Goal: Task Accomplishment & Management: Use online tool/utility

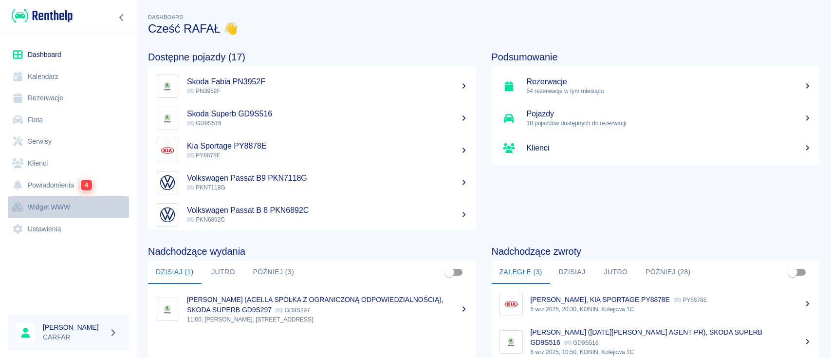
click at [53, 206] on link "Widget WWW" at bounding box center [68, 207] width 121 height 22
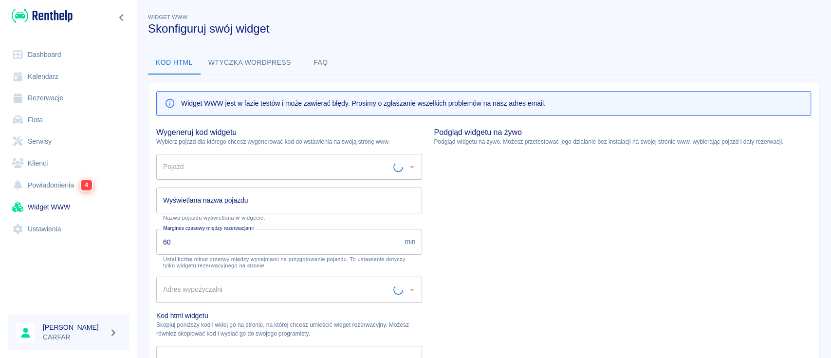
type input "Biuro - Plac Wydań - KONIN, [STREET_ADDRESS]"
type input "HYUNDAI TUCSON PN6460E - PN6460E"
type input "HYUNDAI TUCSON PN6460E"
type textarea "<script type="module" src="[URL][DOMAIN_NAME]"></script> <link rel="stylesheet"…"
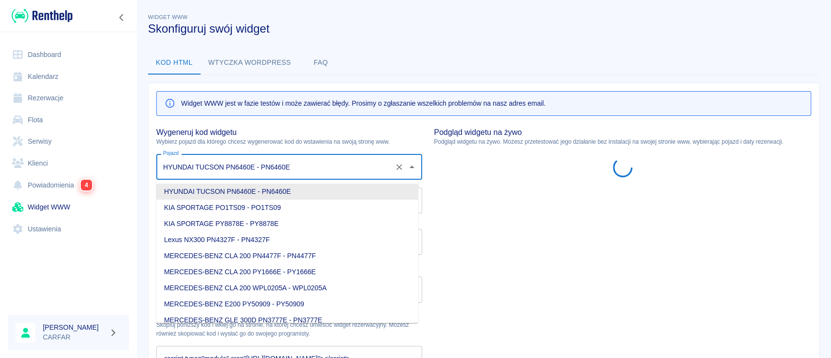
click at [319, 168] on input "HYUNDAI TUCSON PN6460E - PN6460E" at bounding box center [276, 166] width 230 height 17
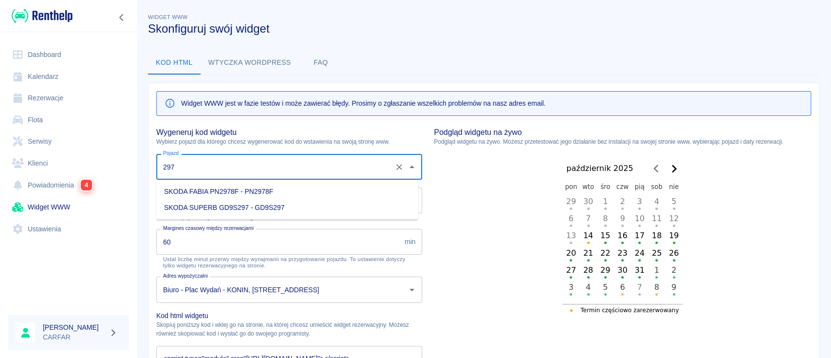
click at [320, 207] on li "SKODA SUPERB GD9S297 - GD9S297" at bounding box center [287, 208] width 262 height 16
type input "SKODA SUPERB GD9S297 - GD9S297"
type input "SKODA SUPERB GD9S297"
type textarea "<script type="module" src="https://widgets.renthelp.io/assets/widget.js"></scri…"
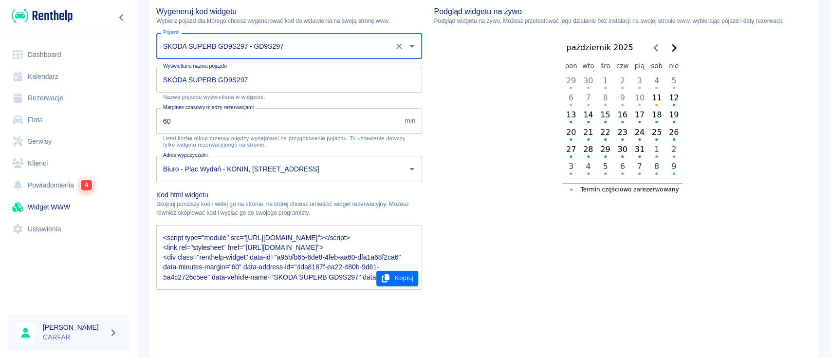
scroll to position [183, 0]
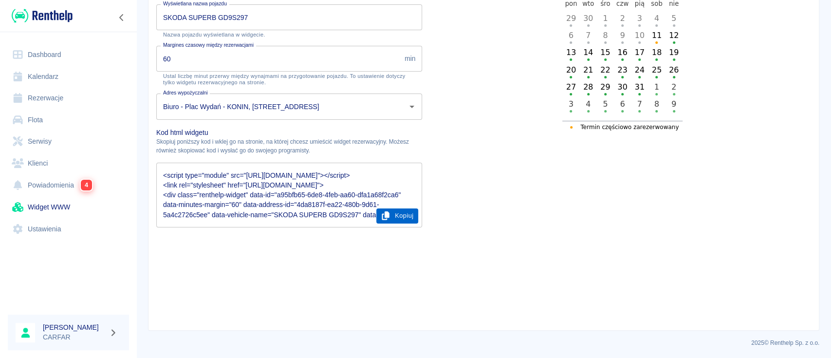
type input "SKODA SUPERB GD9S297 - GD9S297"
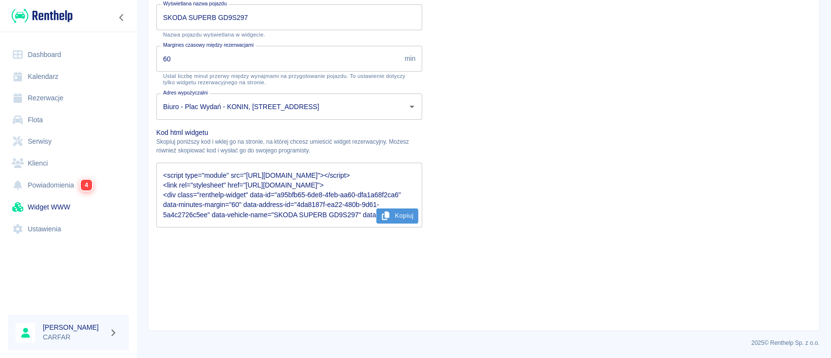
click at [392, 214] on button "Kopiuj" at bounding box center [397, 215] width 42 height 15
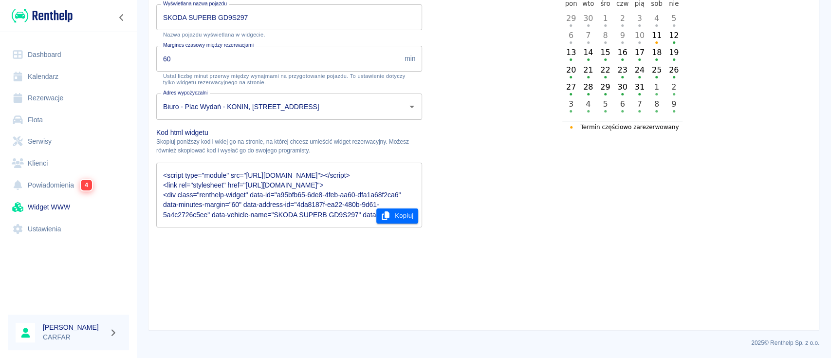
click at [254, 16] on input "SKODA SUPERB GD9S297" at bounding box center [289, 17] width 266 height 26
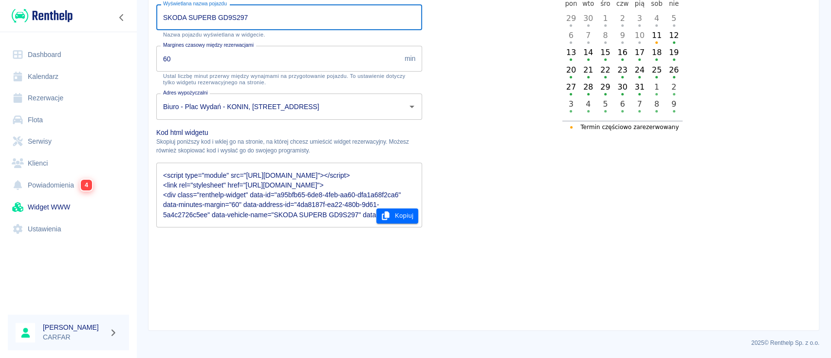
click at [254, 16] on input "SKODA SUPERB GD9S297" at bounding box center [289, 17] width 266 height 26
type input "g"
type textarea "<script type="module" src="https://widgets.renthelp.io/assets/widget.js"></scri…"
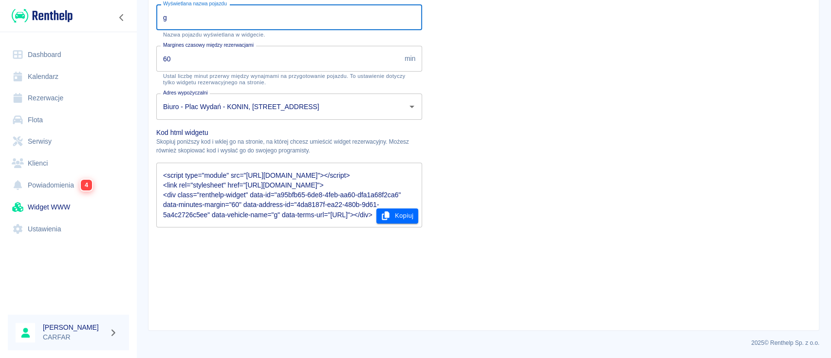
type input "go"
type textarea "<script type="module" src="https://widgets.renthelp.io/assets/widget.js"></scri…"
type input "gol"
type textarea "<script type="module" src="https://widgets.renthelp.io/assets/widget.js"></scri…"
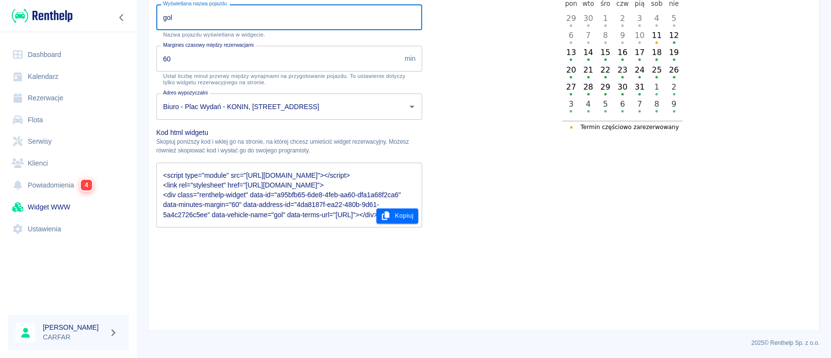
scroll to position [118, 0]
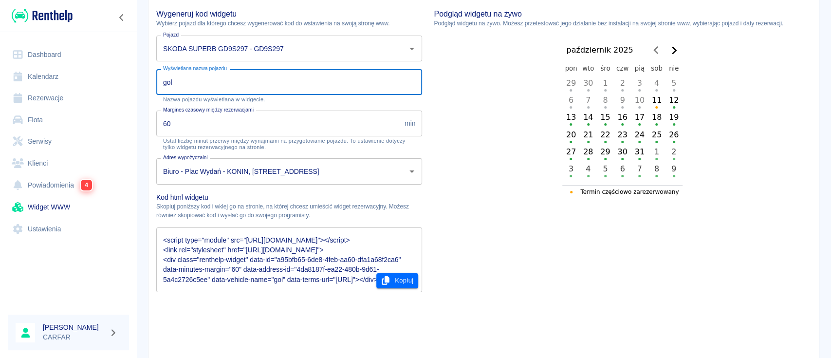
type input "gol"
click at [288, 34] on div "Pojazd SKODA SUPERB GD9S297 - GD9S297 Pojazd" at bounding box center [286, 45] width 274 height 34
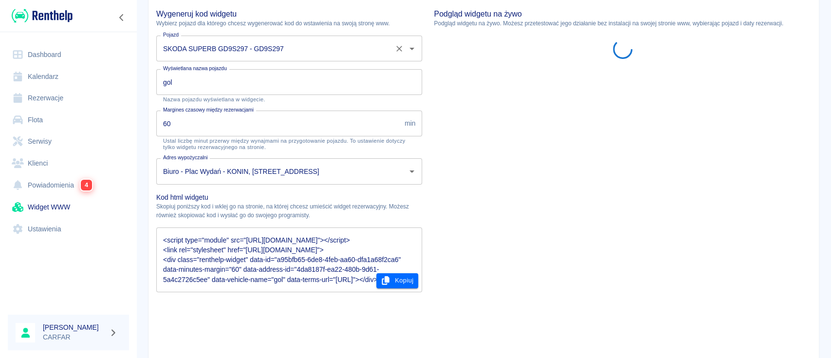
scroll to position [0, 0]
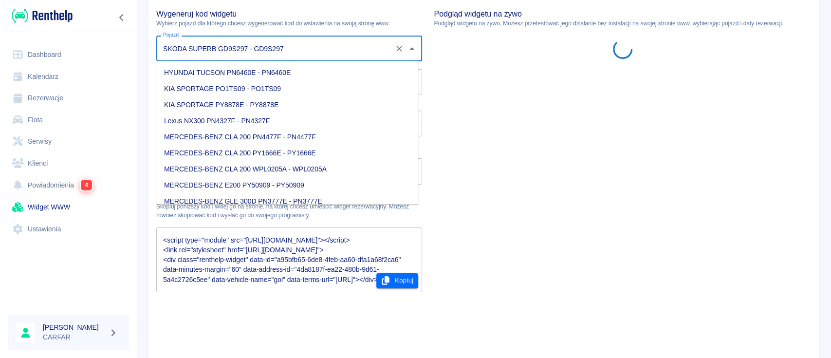
click at [292, 45] on input "SKODA SUPERB GD9S297 - GD9S297" at bounding box center [276, 48] width 230 height 17
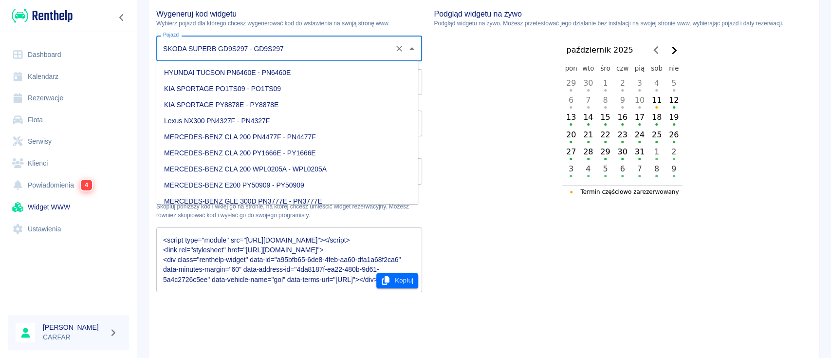
scroll to position [279, 0]
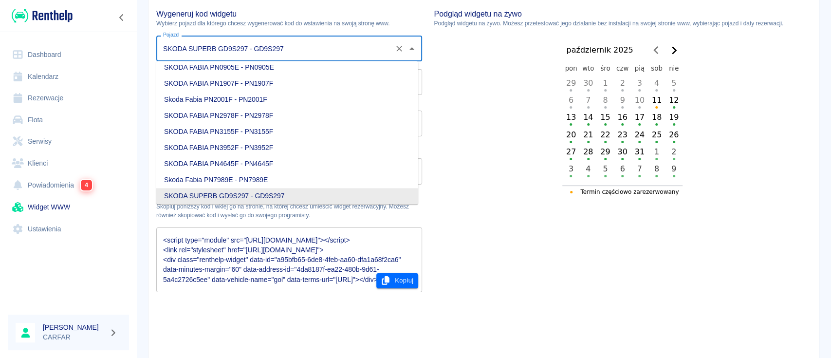
click at [292, 45] on input "SKODA SUPERB GD9S297 - GD9S297" at bounding box center [276, 48] width 230 height 17
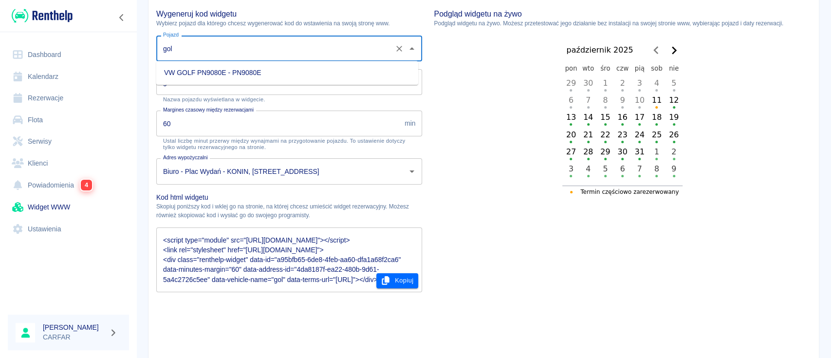
click at [292, 68] on li "VW GOLF PN9080E - PN9080E" at bounding box center [287, 73] width 262 height 16
type input "VW GOLF PN9080E - PN9080E"
type input "VW GOLF PN9080E"
type textarea "<script type="module" src="https://widgets.renthelp.io/assets/widget.js"></scri…"
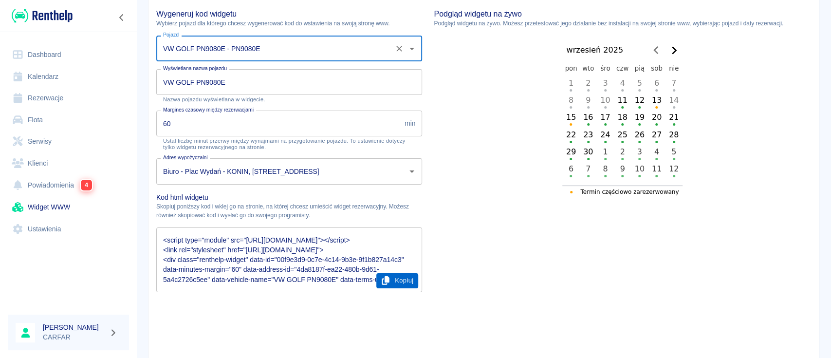
click at [398, 277] on button "Kopiuj" at bounding box center [397, 280] width 42 height 15
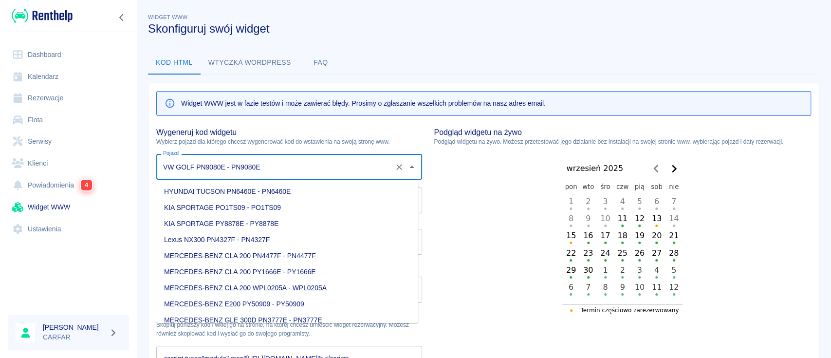
click at [283, 161] on input "VW GOLF PN9080E - PN9080E" at bounding box center [276, 166] width 230 height 17
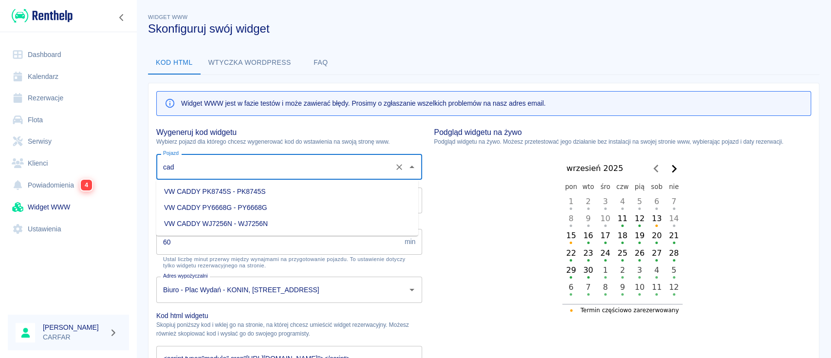
click at [271, 190] on li "VW CADDY PK8745S - PK8745S" at bounding box center [287, 192] width 262 height 16
type input "VW CADDY PK8745S - PK8745S"
type input "VW CADDY PK8745S"
type textarea "<script type="module" src="[URL][DOMAIN_NAME]"></script> <link rel="stylesheet"…"
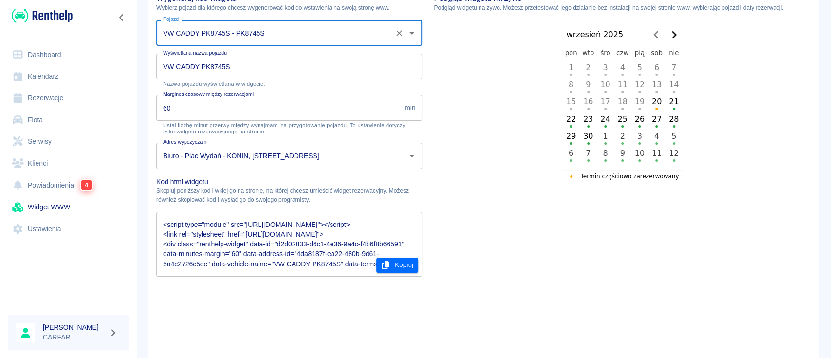
scroll to position [183, 0]
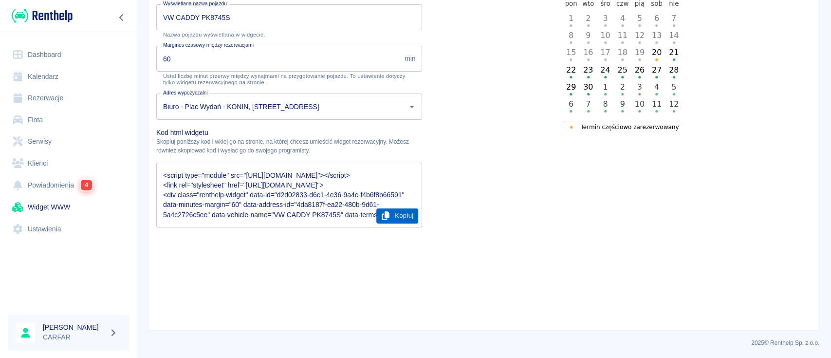
type input "VW CADDY PK8745S - PK8745S"
click at [399, 219] on button "Kopiuj" at bounding box center [397, 215] width 42 height 15
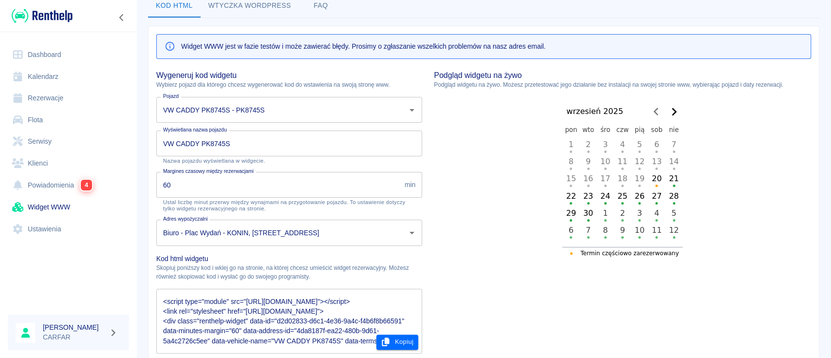
scroll to position [54, 0]
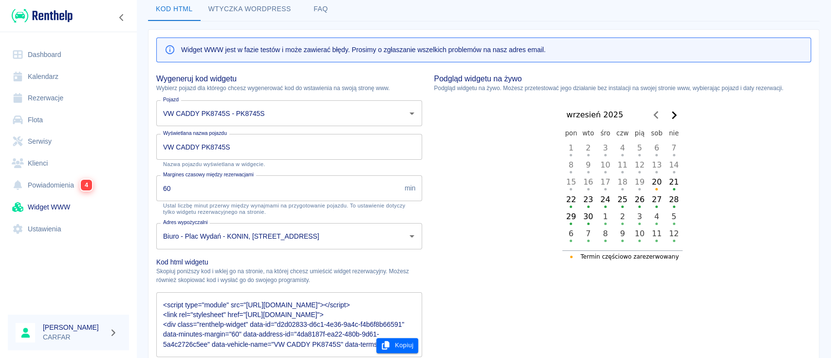
click at [66, 19] on img at bounding box center [42, 16] width 61 height 16
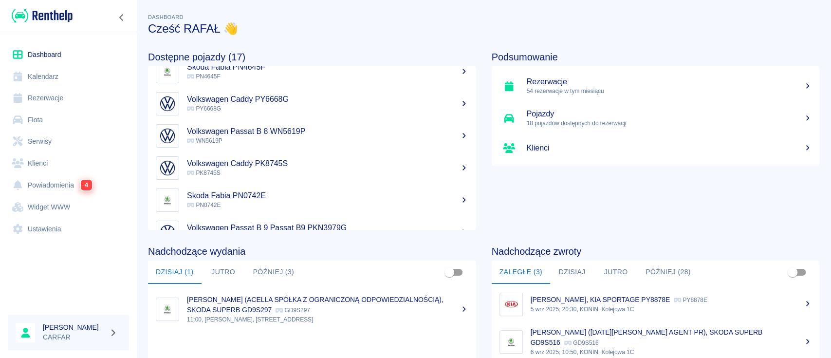
scroll to position [324, 0]
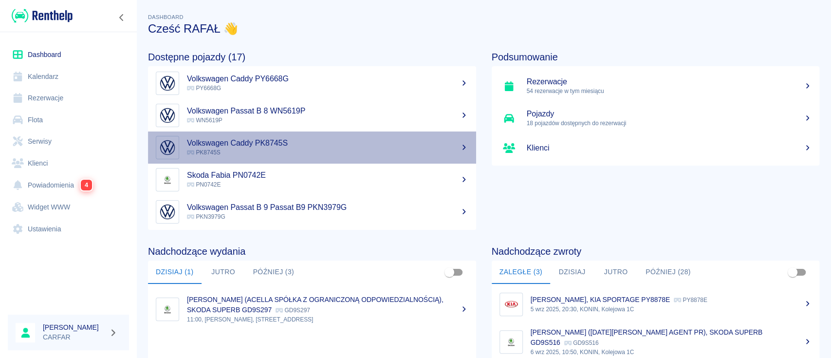
click at [332, 150] on p "PK8745S" at bounding box center [327, 152] width 281 height 9
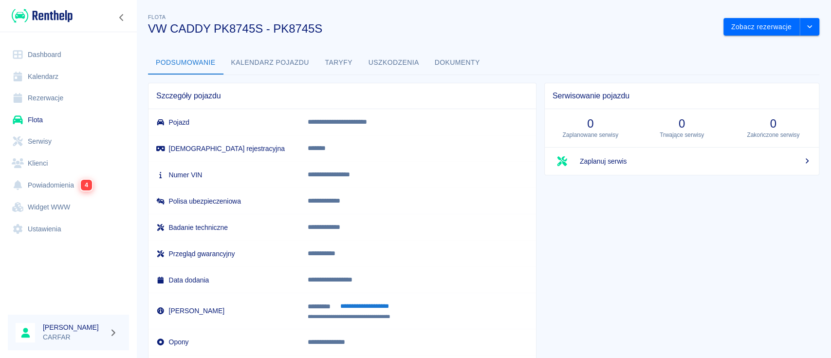
click at [284, 68] on button "Kalendarz pojazdu" at bounding box center [270, 62] width 93 height 23
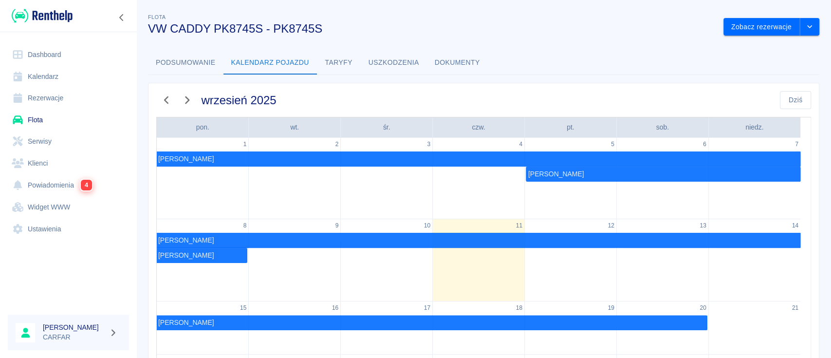
scroll to position [65, 0]
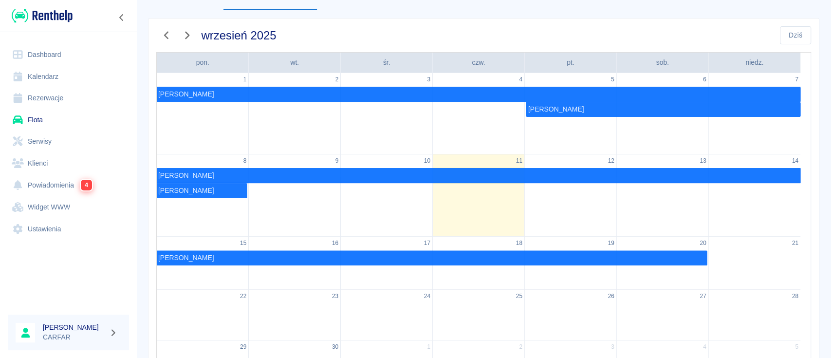
click at [46, 105] on link "Rezerwacje" at bounding box center [68, 98] width 121 height 22
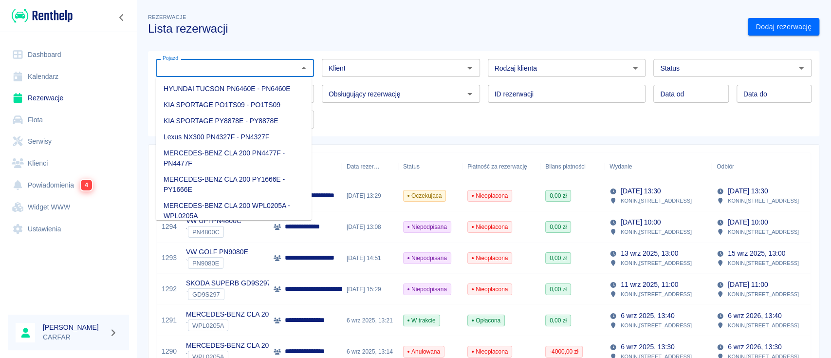
click at [217, 69] on input "Pojazd" at bounding box center [227, 68] width 136 height 12
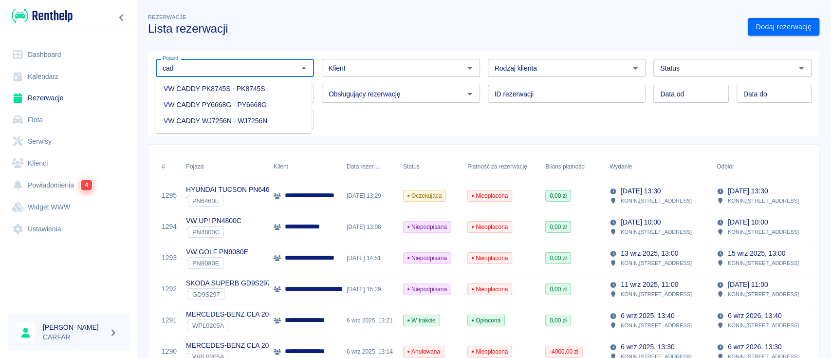
click at [266, 88] on li "VW CADDY PK8745S - PK8745S" at bounding box center [234, 89] width 156 height 16
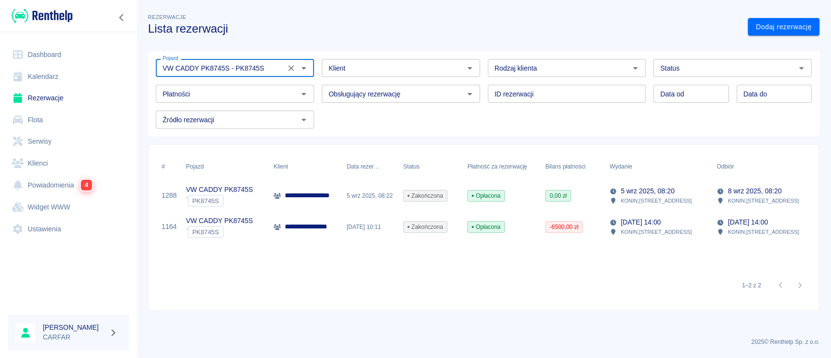
type input "VW CADDY PK8745S - PK8745S"
click at [294, 220] on div "**********" at bounding box center [305, 226] width 73 height 31
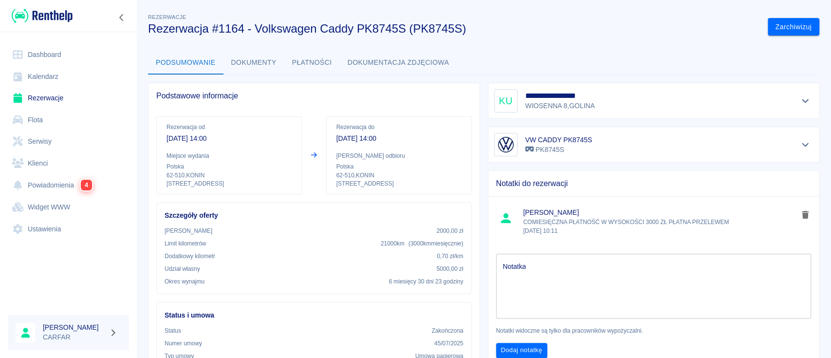
click at [242, 63] on button "Dokumenty" at bounding box center [254, 62] width 61 height 23
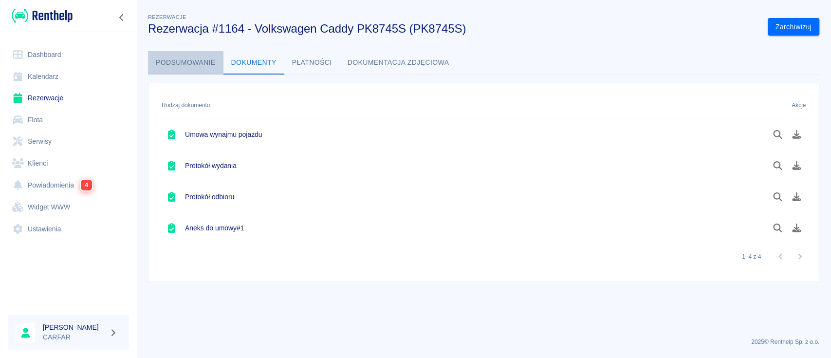
click at [173, 58] on button "Podsumowanie" at bounding box center [185, 62] width 75 height 23
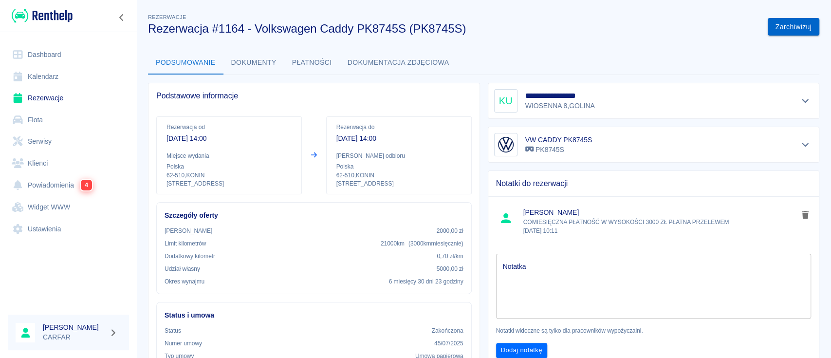
click at [772, 26] on button "Zarchiwizuj" at bounding box center [794, 27] width 52 height 18
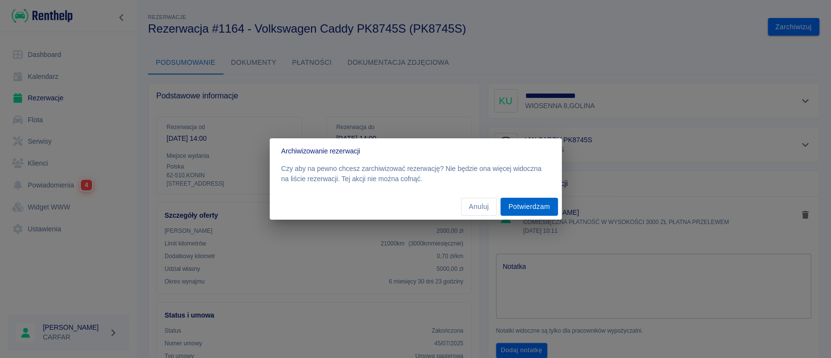
click at [532, 204] on button "Potwierdzam" at bounding box center [529, 207] width 57 height 18
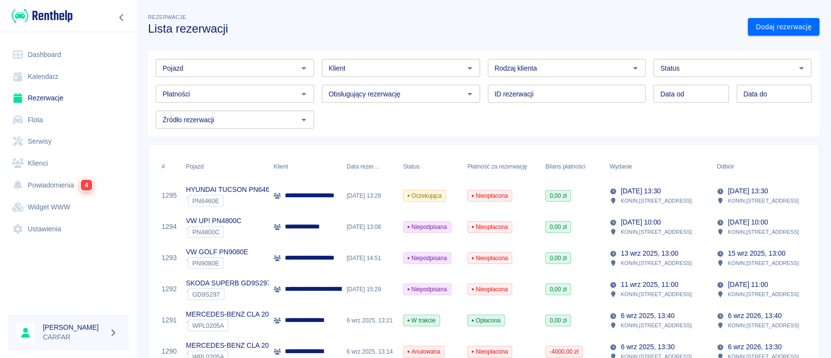
click at [241, 68] on input "Pojazd" at bounding box center [227, 68] width 136 height 12
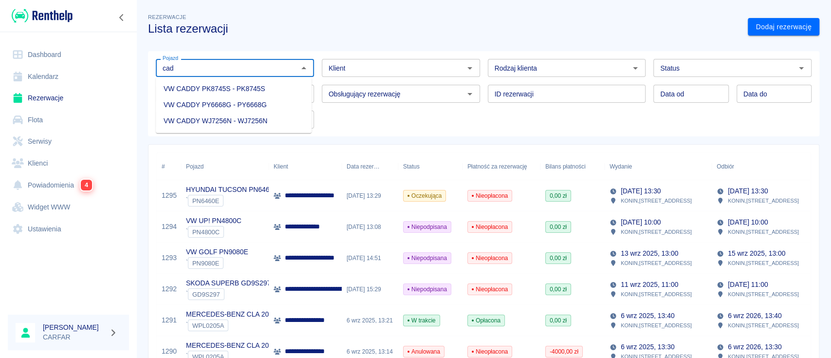
click at [255, 84] on li "VW CADDY PK8745S - PK8745S" at bounding box center [234, 89] width 156 height 16
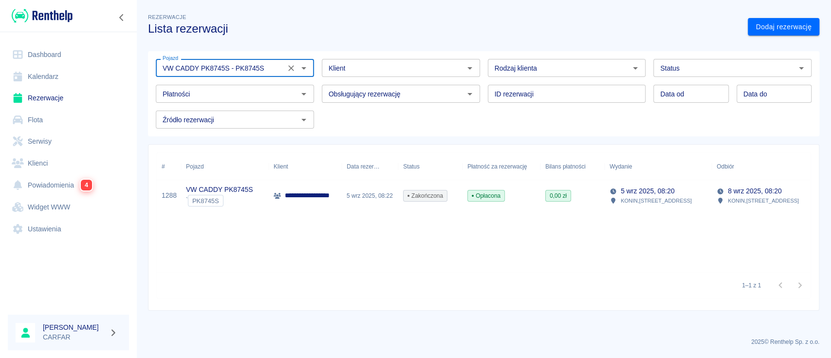
type input "VW CADDY PK8745S - PK8745S"
click at [293, 196] on p "**********" at bounding box center [322, 195] width 75 height 10
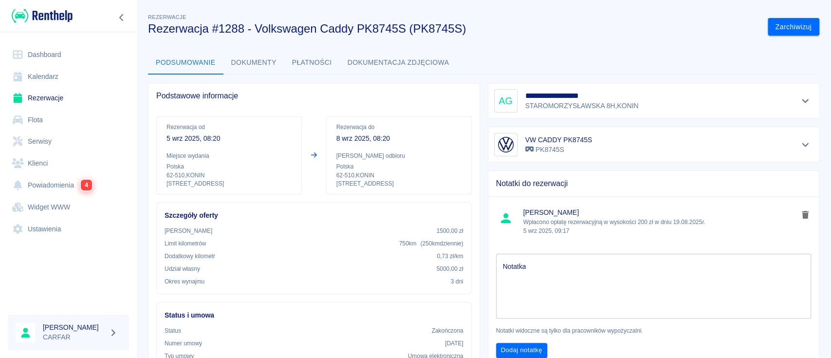
click at [59, 75] on link "Kalendarz" at bounding box center [68, 77] width 121 height 22
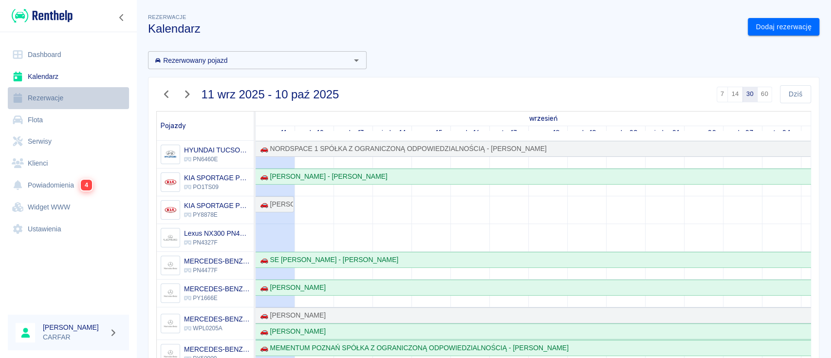
click at [40, 96] on link "Rezerwacje" at bounding box center [68, 98] width 121 height 22
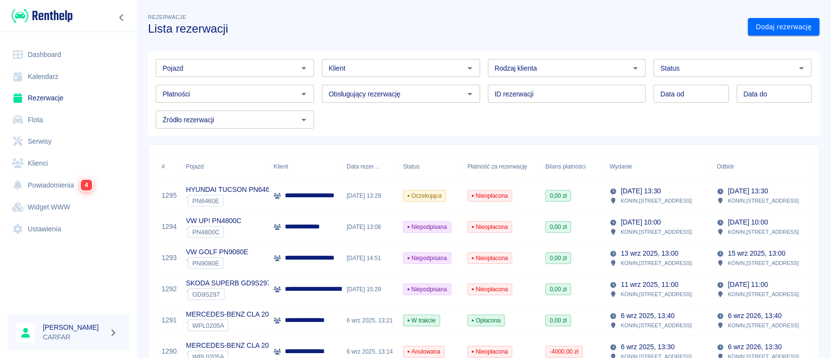
click at [55, 17] on img at bounding box center [42, 16] width 61 height 16
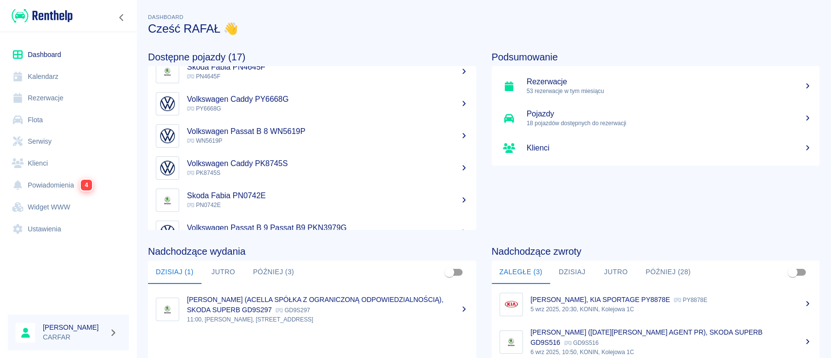
scroll to position [324, 0]
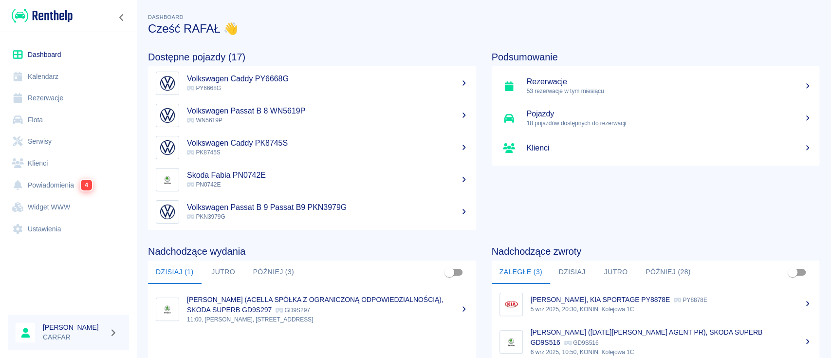
click at [309, 150] on p "PK8745S" at bounding box center [327, 152] width 281 height 9
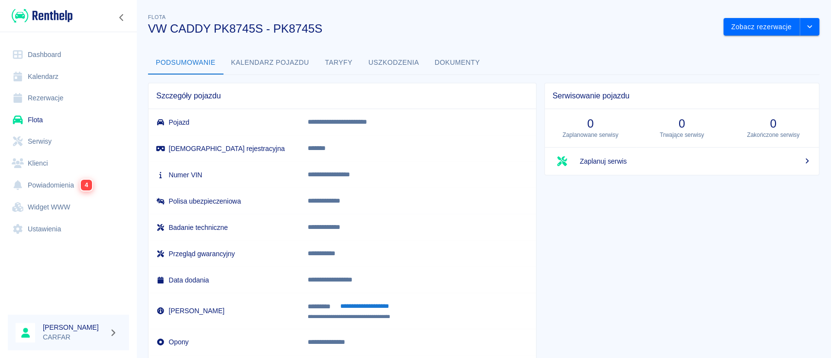
click at [287, 66] on button "Kalendarz pojazdu" at bounding box center [270, 62] width 93 height 23
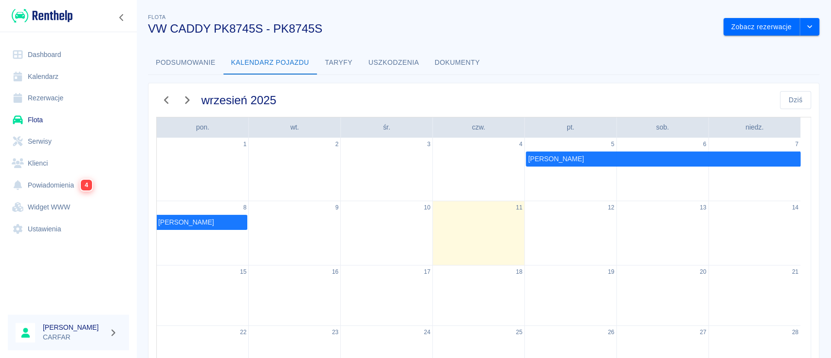
click at [52, 203] on link "Widget WWW" at bounding box center [68, 207] width 121 height 22
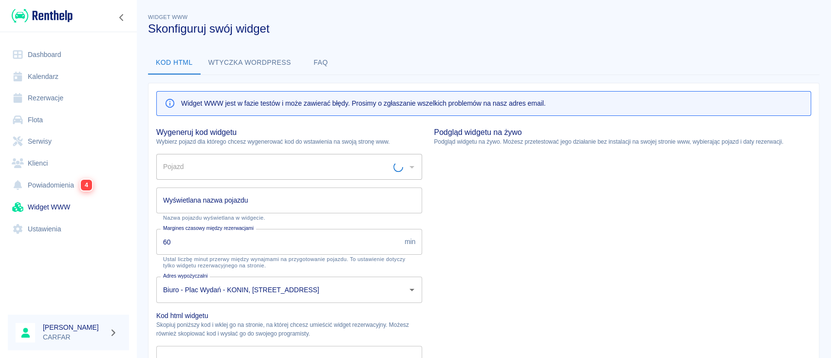
type input "HYUNDAI TUCSON PN6460E - PN6460E"
type input "HYUNDAI TUCSON PN6460E"
type textarea "<script type="module" src="[URL][DOMAIN_NAME]"></script> <link rel="stylesheet"…"
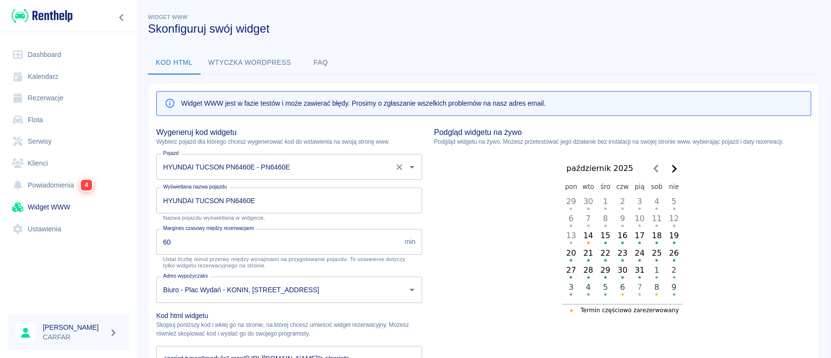
click at [265, 170] on input "HYUNDAI TUCSON PN6460E - PN6460E" at bounding box center [276, 166] width 230 height 17
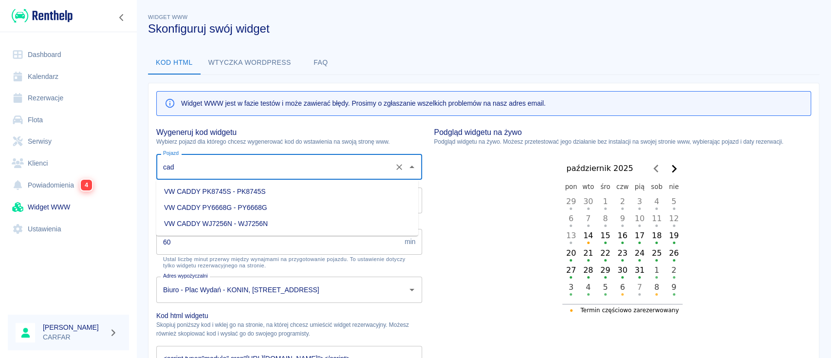
click at [279, 191] on li "VW CADDY PK8745S - PK8745S" at bounding box center [287, 192] width 262 height 16
type input "VW CADDY PK8745S - PK8745S"
type input "VW CADDY PK8745S"
type textarea "<script type="module" src="[URL][DOMAIN_NAME]"></script> <link rel="stylesheet"…"
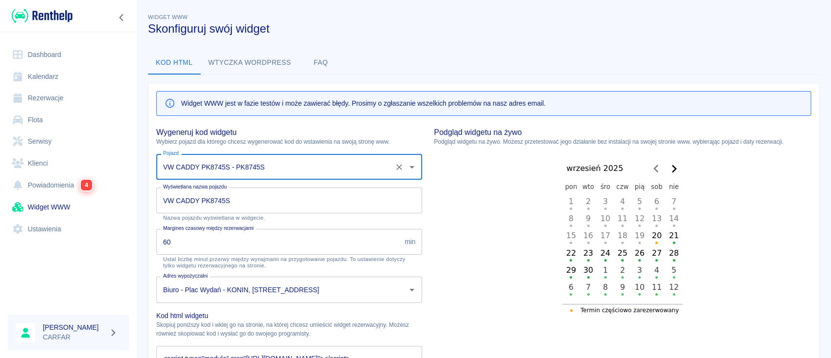
click at [255, 60] on button "Wtyczka wordpress" at bounding box center [250, 62] width 98 height 23
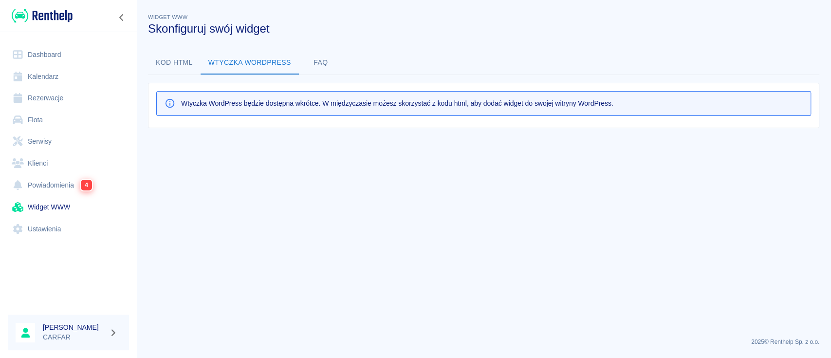
click at [187, 60] on button "Kod html" at bounding box center [174, 62] width 53 height 23
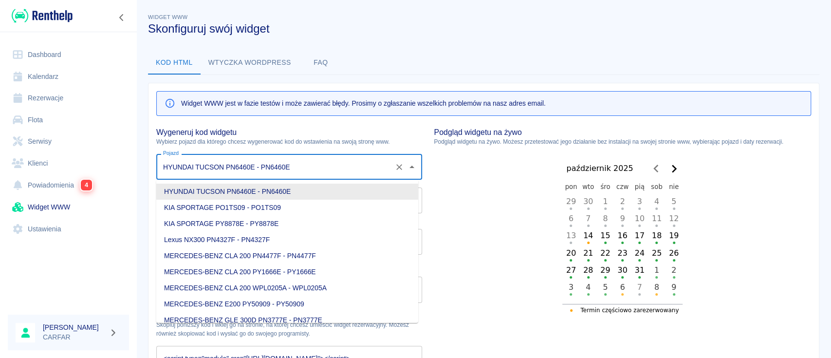
click at [354, 166] on input "HYUNDAI TUCSON PN6460E - PN6460E" at bounding box center [276, 166] width 230 height 17
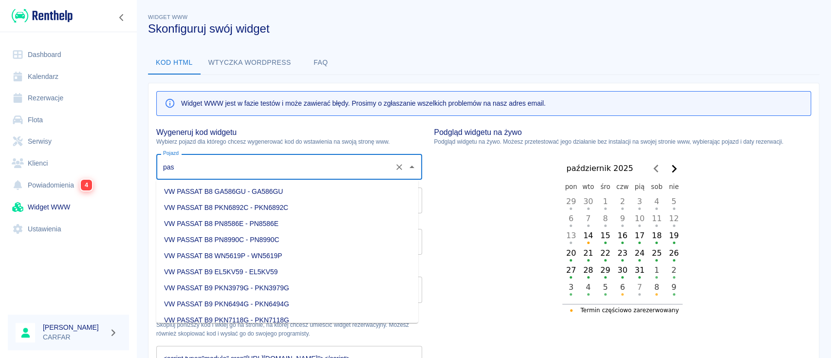
click at [337, 206] on li "VW PASSAT B8 PKN6892C - PKN6892C" at bounding box center [287, 208] width 262 height 16
type input "VW PASSAT B8 PKN6892C - PKN6892C"
type input "VW PASSAT B8 PKN6892C"
type textarea "<script type="module" src="[URL][DOMAIN_NAME]"></script> <link rel="stylesheet"…"
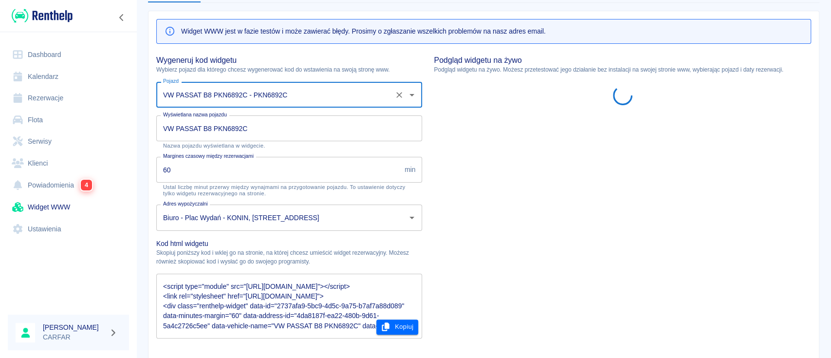
scroll to position [130, 0]
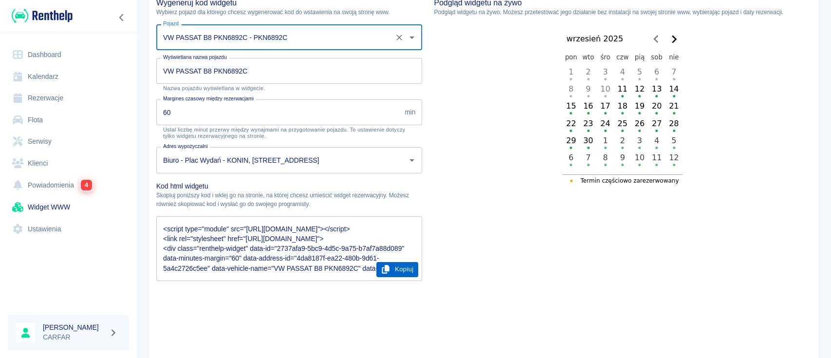
click at [393, 270] on button "Kopiuj" at bounding box center [397, 269] width 42 height 15
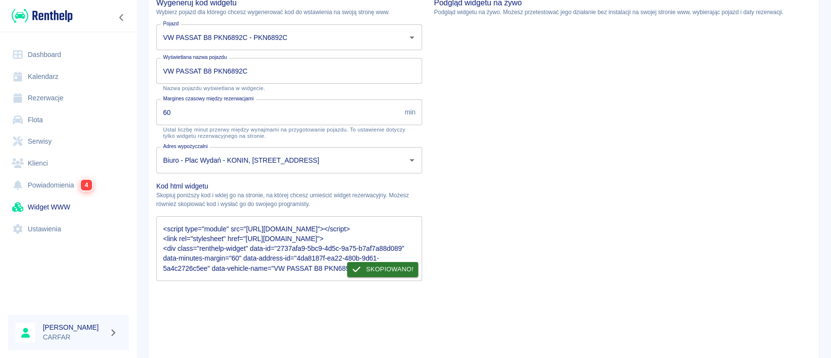
scroll to position [0, 0]
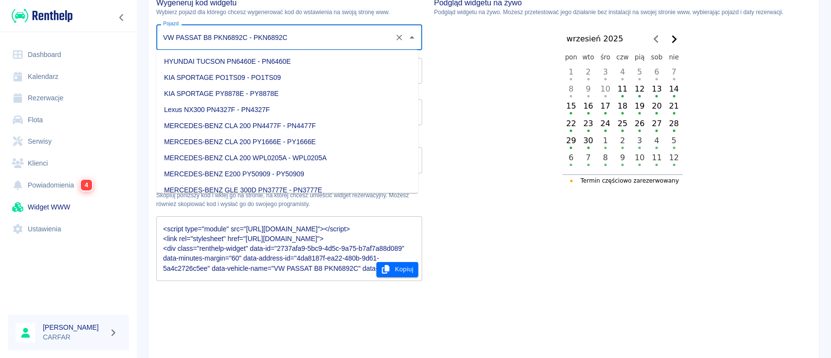
click at [317, 37] on input "VW PASSAT B8 PKN6892C - PKN6892C" at bounding box center [276, 37] width 230 height 17
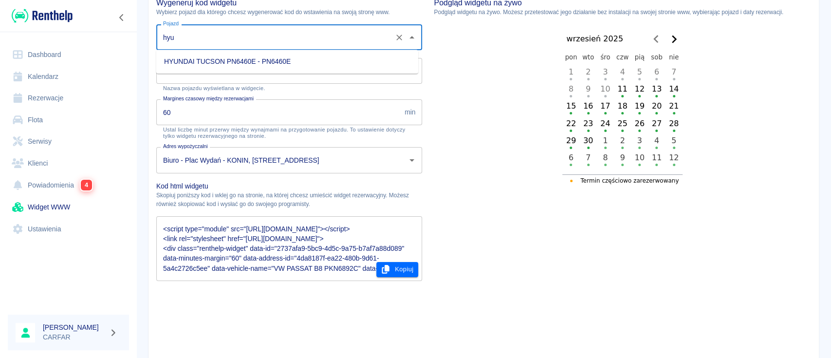
click at [311, 67] on li "HYUNDAI TUCSON PN6460E - PN6460E" at bounding box center [287, 62] width 262 height 16
type input "HYUNDAI TUCSON PN6460E - PN6460E"
type input "HYUNDAI TUCSON PN6460E"
type textarea "<script type="module" src="[URL][DOMAIN_NAME]"></script> <link rel="stylesheet"…"
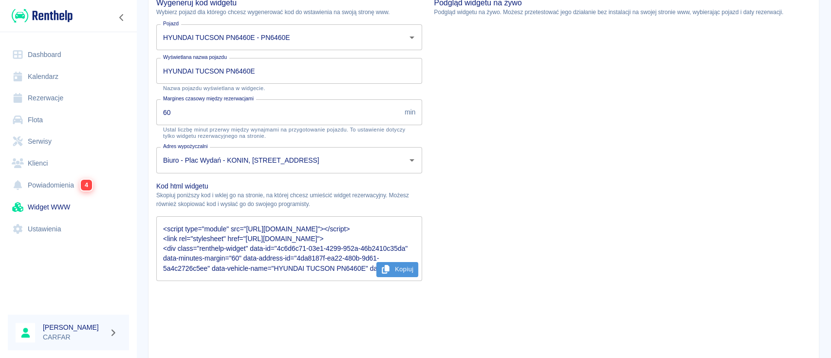
click at [401, 271] on button "Kopiuj" at bounding box center [397, 269] width 42 height 15
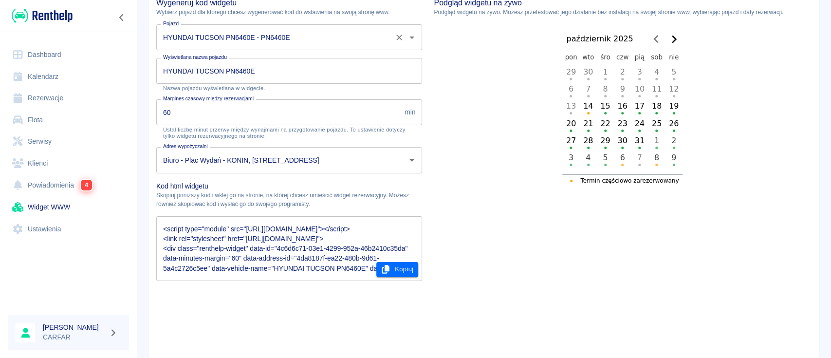
click at [322, 36] on input "HYUNDAI TUCSON PN6460E - PN6460E" at bounding box center [276, 37] width 230 height 17
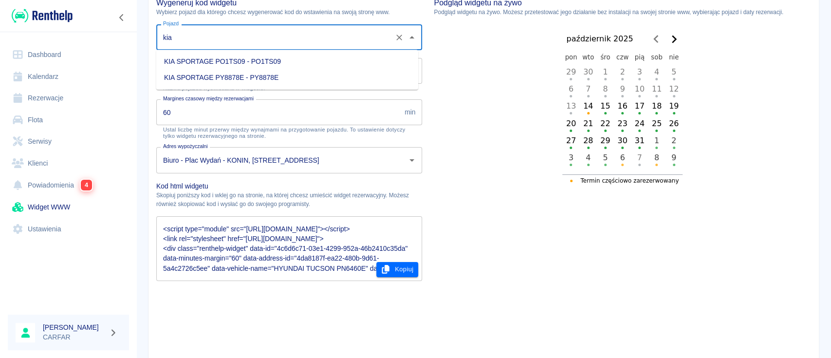
click at [310, 81] on li "KIA SPORTAGE PY8878E - PY8878E" at bounding box center [287, 78] width 262 height 16
type input "KIA SPORTAGE PY8878E - PY8878E"
type input "KIA SPORTAGE PY8878E"
type textarea "<script type="module" src="[URL][DOMAIN_NAME]"></script> <link rel="stylesheet"…"
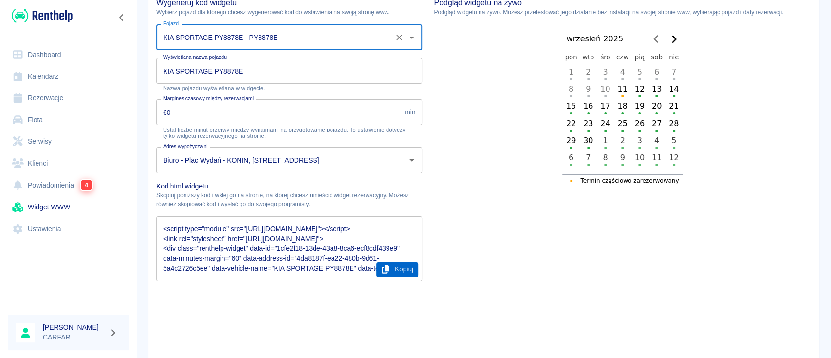
click at [401, 268] on button "Kopiuj" at bounding box center [397, 269] width 42 height 15
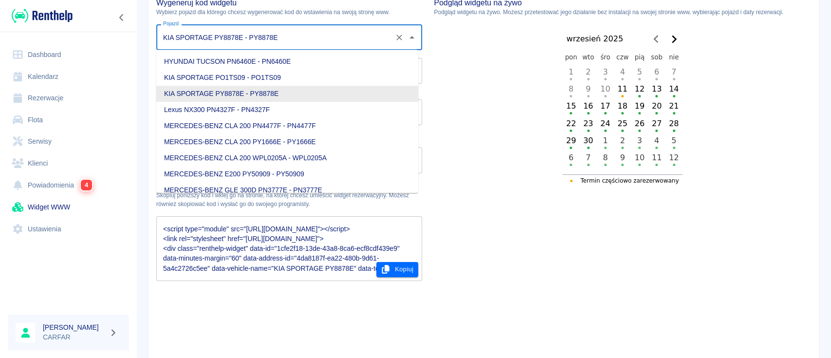
click at [290, 36] on input "KIA SPORTAGE PY8878E - PY8878E" at bounding box center [276, 37] width 230 height 17
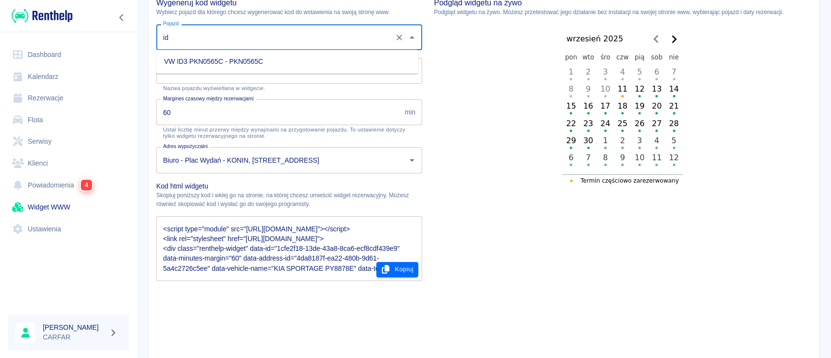
click at [283, 60] on li "VW ID3 PKN0565C - PKN0565C" at bounding box center [287, 62] width 262 height 16
type input "VW ID3 PKN0565C - PKN0565C"
type input "VW ID3 PKN0565C"
type textarea "<script type="module" src="[URL][DOMAIN_NAME]"></script> <link rel="stylesheet"…"
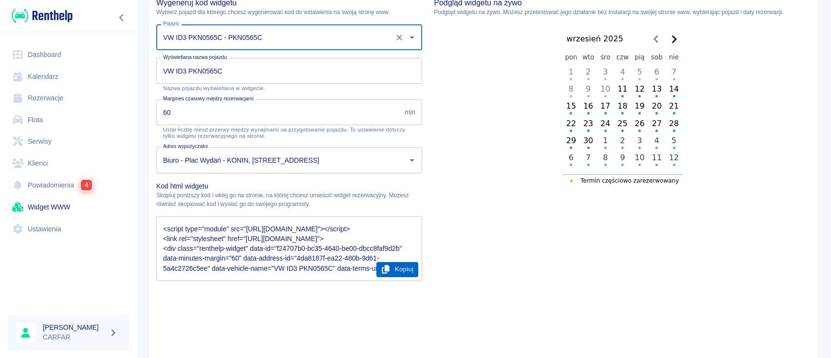
type input "VW ID3 PKN0565C - PKN0565C"
click at [405, 270] on button "Kopiuj" at bounding box center [397, 269] width 42 height 15
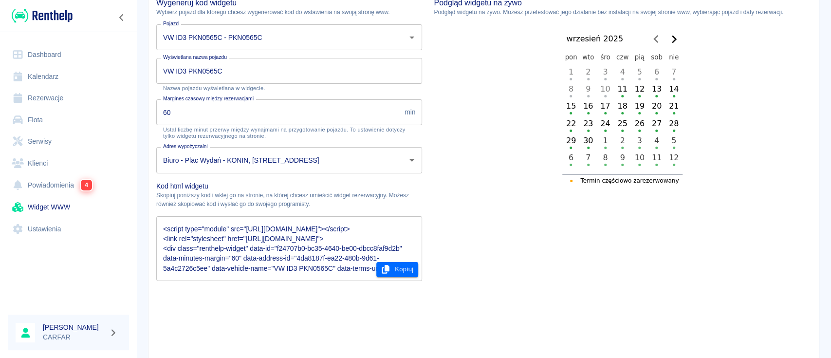
click at [37, 12] on img at bounding box center [42, 16] width 61 height 16
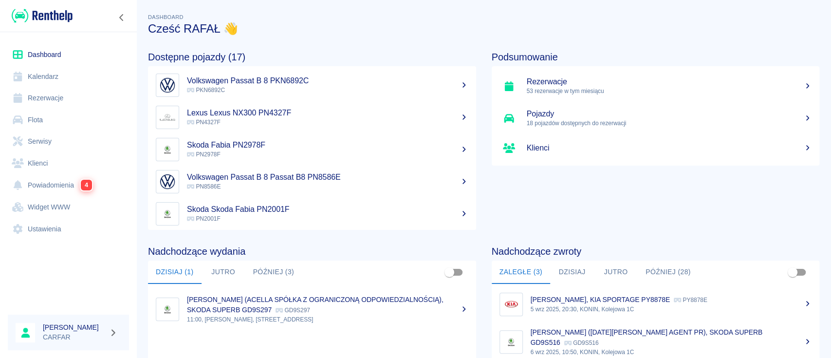
scroll to position [130, 0]
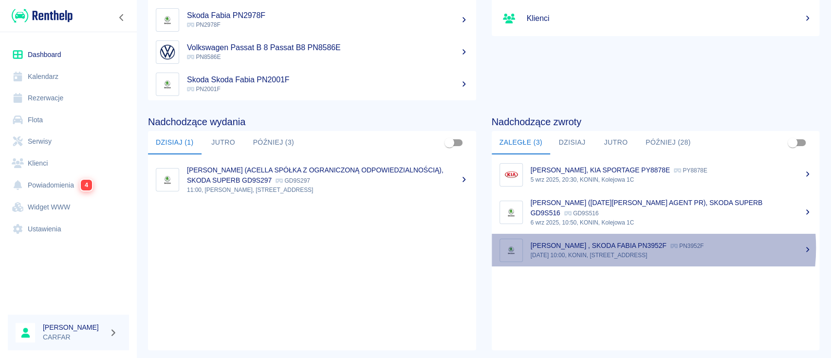
click at [630, 247] on p "[PERSON_NAME] , SKODA FABIA PN3952F" at bounding box center [599, 246] width 136 height 8
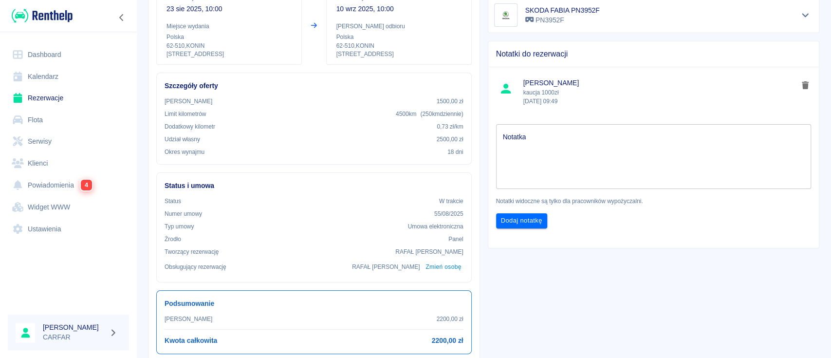
scroll to position [195, 0]
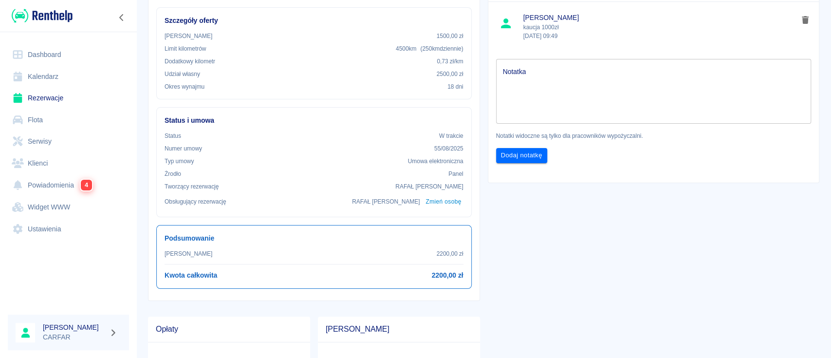
click at [584, 220] on div "**********" at bounding box center [650, 196] width 340 height 633
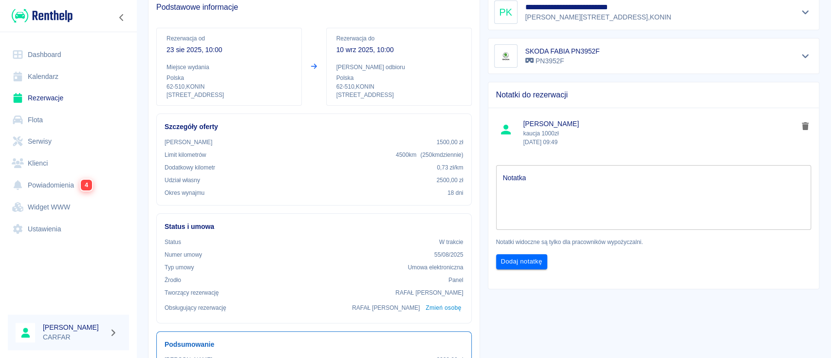
scroll to position [0, 0]
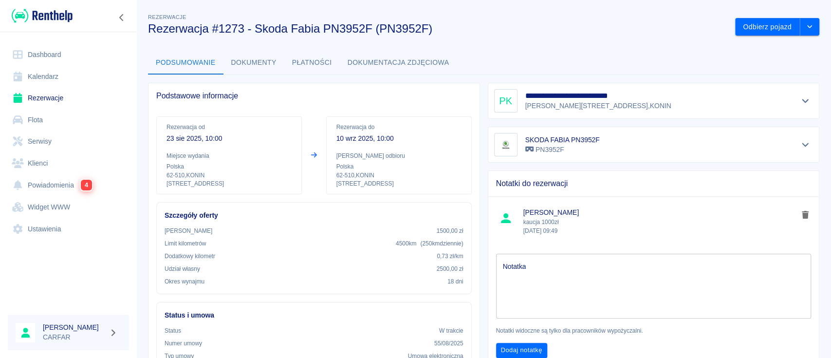
click at [56, 18] on img at bounding box center [42, 16] width 61 height 16
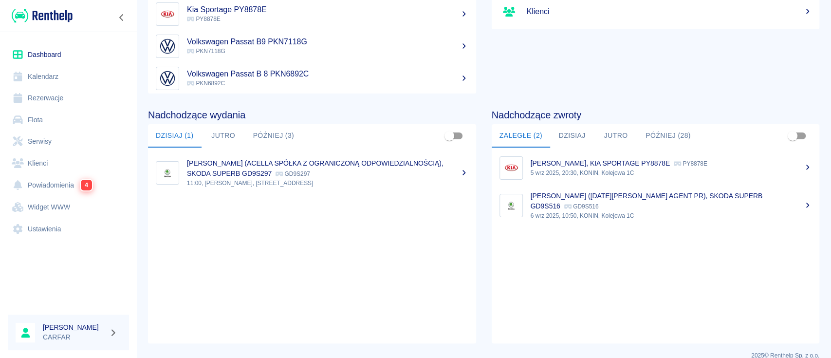
scroll to position [149, 0]
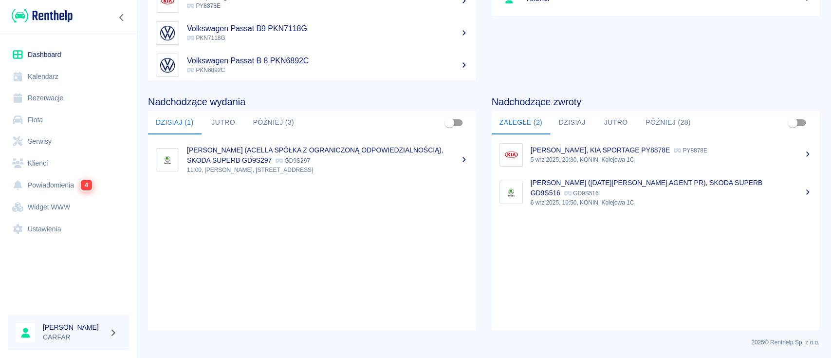
click at [58, 208] on link "Widget WWW" at bounding box center [68, 207] width 121 height 22
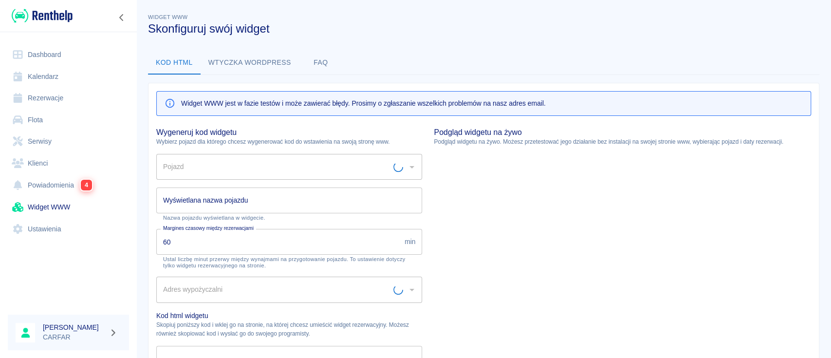
type input "Biuro - Plac Wydań - KONIN, [STREET_ADDRESS]"
type input "HYUNDAI TUCSON PN6460E - PN6460E"
type input "HYUNDAI TUCSON PN6460E"
type textarea "<script type="module" src="[URL][DOMAIN_NAME]"></script> <link rel="stylesheet"…"
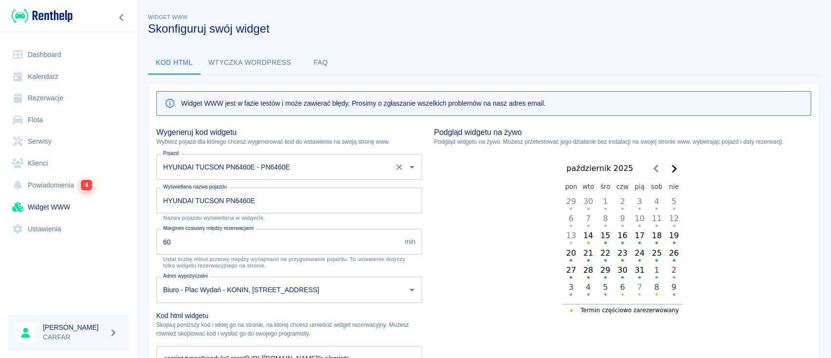
click at [273, 163] on input "HYUNDAI TUCSON PN6460E - PN6460E" at bounding box center [276, 166] width 230 height 17
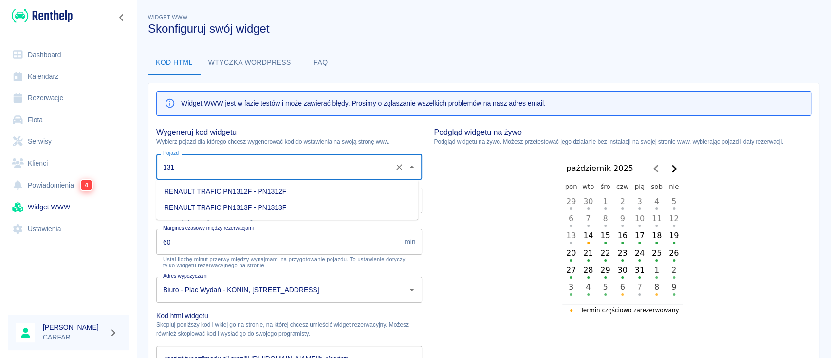
click at [298, 205] on li "RENAULT TRAFIC PN1313F - PN1313F" at bounding box center [287, 208] width 262 height 16
type input "RENAULT TRAFIC PN1313F - PN1313F"
type input "RENAULT TRAFIC PN1313F"
type textarea "<script type="module" src="[URL][DOMAIN_NAME]"></script> <link rel="stylesheet"…"
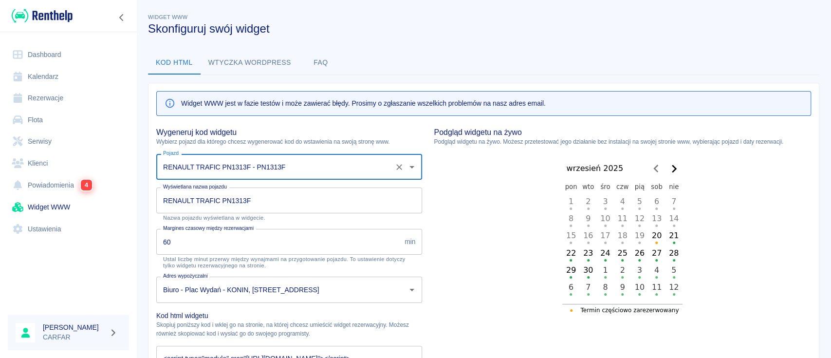
scroll to position [65, 0]
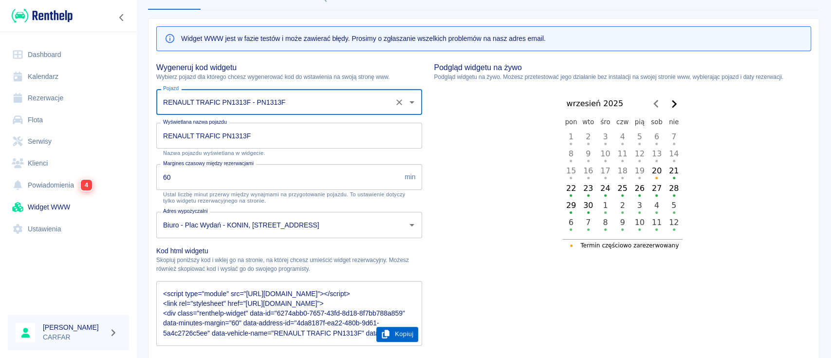
click at [398, 333] on button "Kopiuj" at bounding box center [397, 334] width 42 height 15
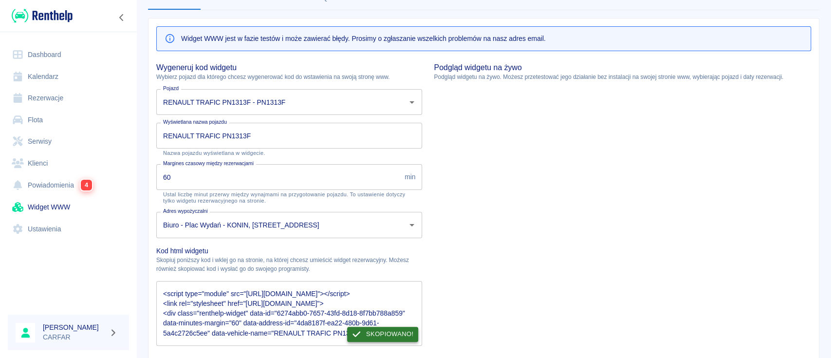
scroll to position [0, 0]
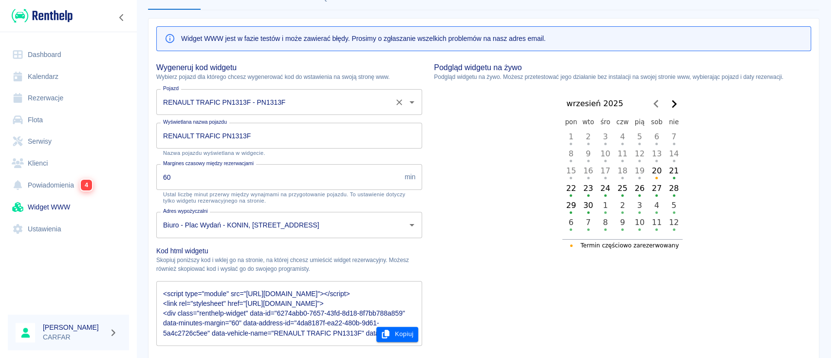
click at [308, 89] on div "RENAULT TRAFIC PN1313F - PN1313F Pojazd" at bounding box center [289, 102] width 266 height 26
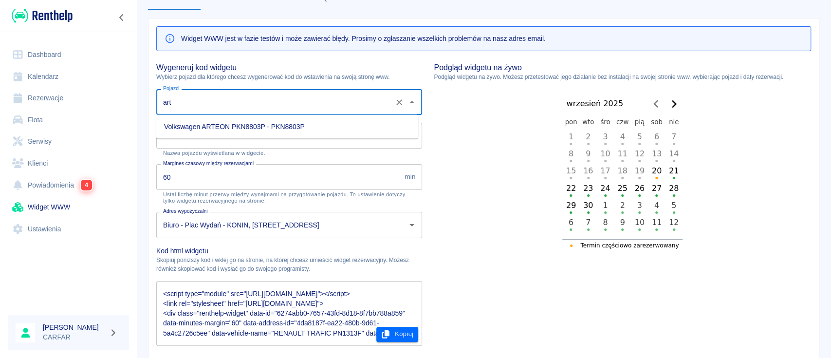
click at [300, 124] on li "Volkswagen ARTEON PKN8803P - PKN8803P" at bounding box center [287, 127] width 262 height 16
type input "Volkswagen ARTEON PKN8803P - PKN8803P"
type input "Volkswagen ARTEON PKN8803P"
type textarea "<script type="module" src="[URL][DOMAIN_NAME]"></script> <link rel="stylesheet"…"
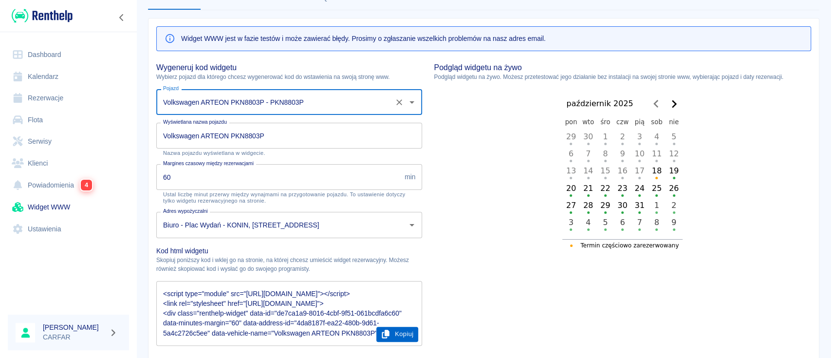
click at [401, 335] on button "Kopiuj" at bounding box center [397, 334] width 42 height 15
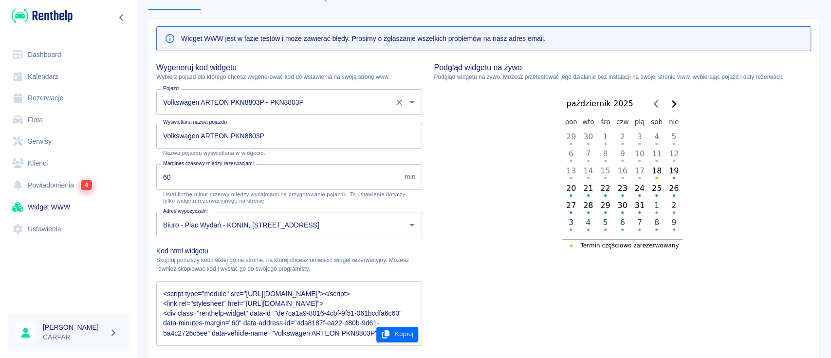
click at [312, 104] on input "Volkswagen ARTEON PKN8803P - PKN8803P" at bounding box center [276, 101] width 230 height 17
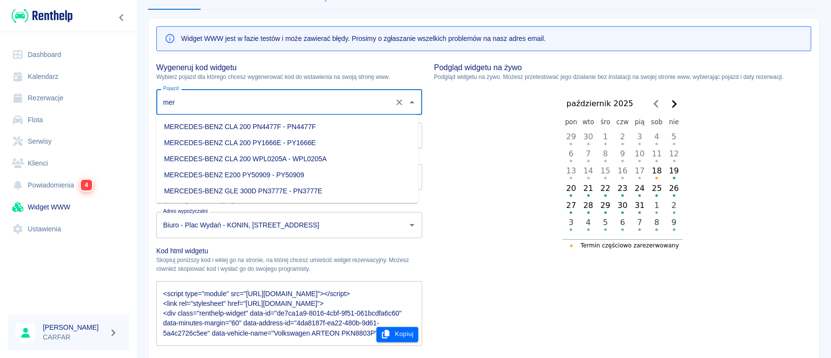
click at [330, 173] on li "MERCEDES-BENZ E200 PY50909 - PY50909" at bounding box center [287, 175] width 262 height 16
type input "MERCEDES-BENZ E200 PY50909 - PY50909"
type input "MERCEDES-BENZ E200 PY50909"
type textarea "<script type="module" src="[URL][DOMAIN_NAME]"></script> <link rel="stylesheet"…"
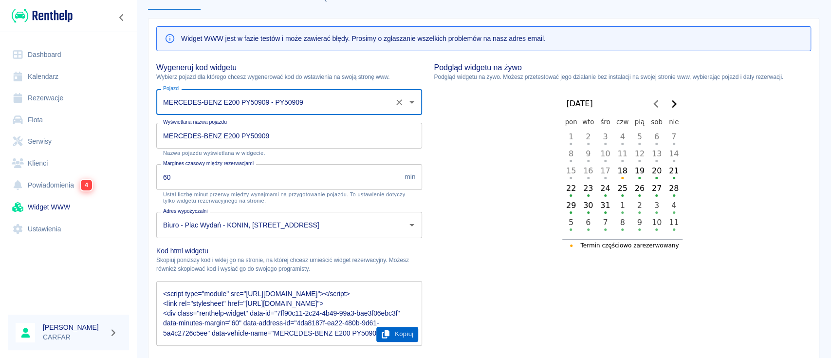
click at [393, 334] on button "Kopiuj" at bounding box center [397, 334] width 42 height 15
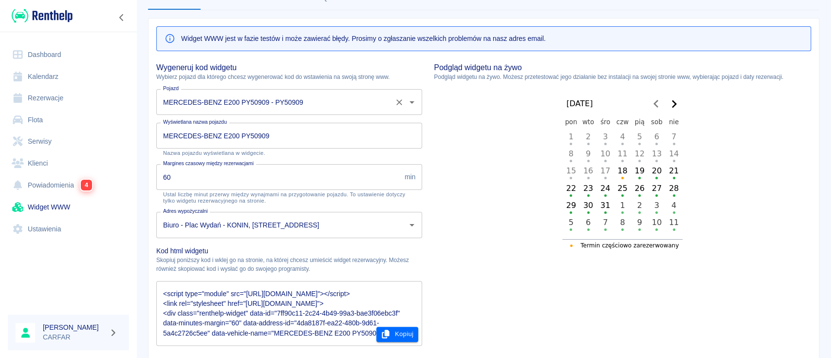
click at [327, 103] on input "MERCEDES-BENZ E200 PY50909 - PY50909" at bounding box center [276, 101] width 230 height 17
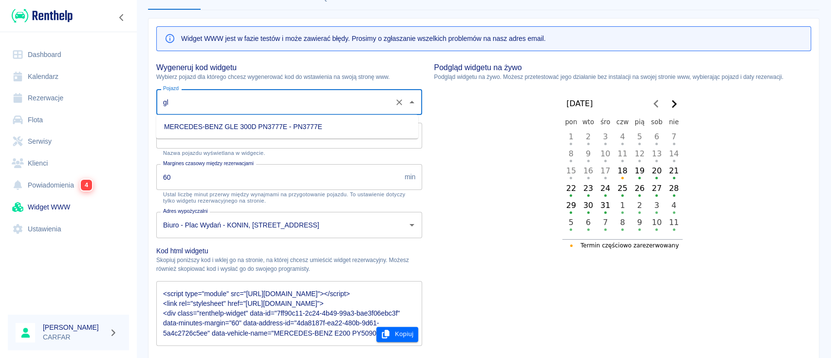
click at [336, 128] on li "MERCEDES-BENZ GLE 300D PN3777E - PN3777E" at bounding box center [287, 127] width 262 height 16
type input "MERCEDES-BENZ GLE 300D PN3777E - PN3777E"
type input "MERCEDES-BENZ GLE 300D PN3777E"
type textarea "<script type="module" src="[URL][DOMAIN_NAME]"></script> <link rel="stylesheet"…"
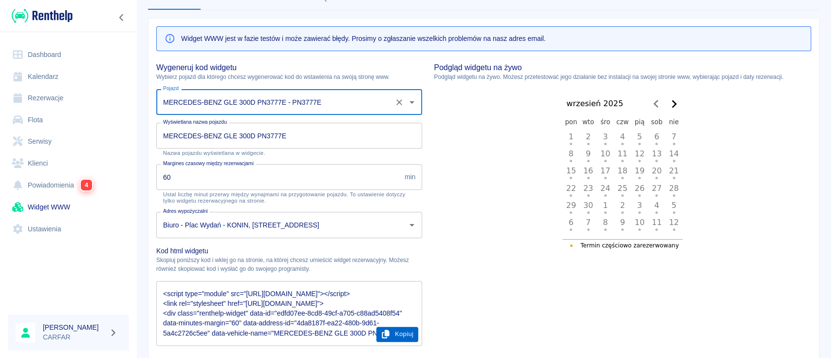
click at [405, 332] on button "Kopiuj" at bounding box center [397, 334] width 42 height 15
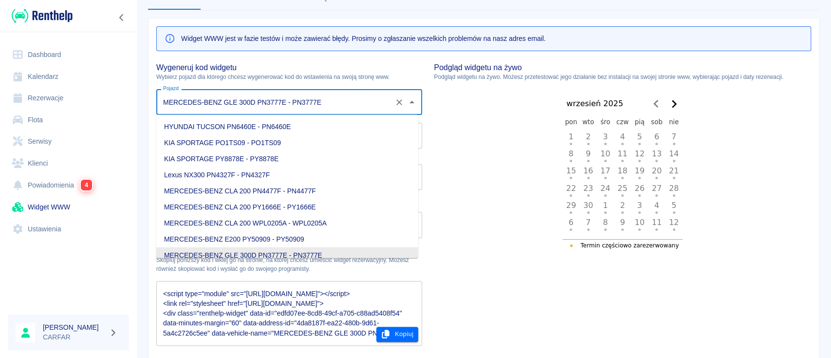
click at [352, 99] on input "MERCEDES-BENZ GLE 300D PN3777E - PN3777E" at bounding box center [276, 101] width 230 height 17
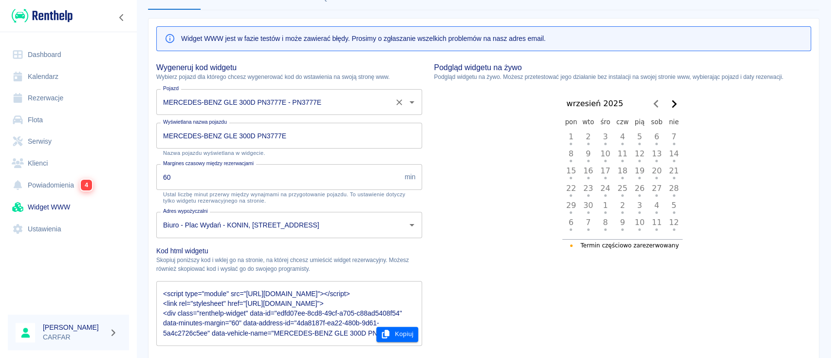
click at [327, 98] on input "MERCEDES-BENZ GLE 300D PN3777E - PN3777E" at bounding box center [276, 101] width 230 height 17
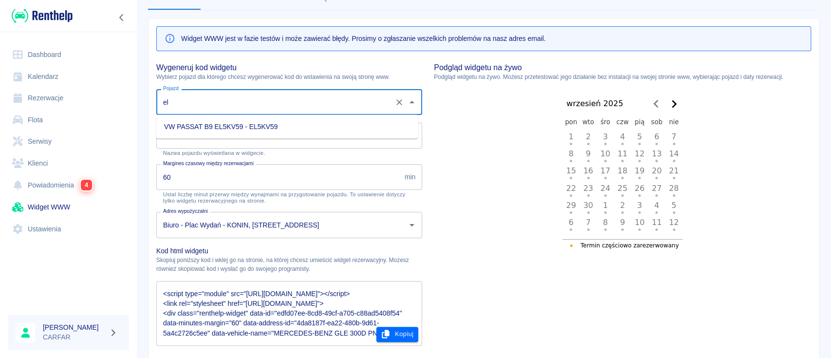
click at [321, 122] on li "VW PASSAT B9 EL5KV59 - EL5KV59" at bounding box center [287, 127] width 262 height 16
type input "VW PASSAT B9 EL5KV59 - EL5KV59"
type input "VW PASSAT B9 EL5KV59"
type textarea "<script type="module" src="[URL][DOMAIN_NAME]"></script> <link rel="stylesheet"…"
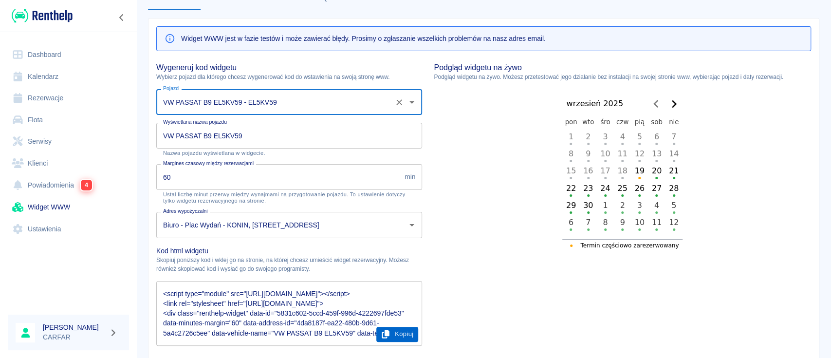
click at [400, 331] on button "Kopiuj" at bounding box center [397, 334] width 42 height 15
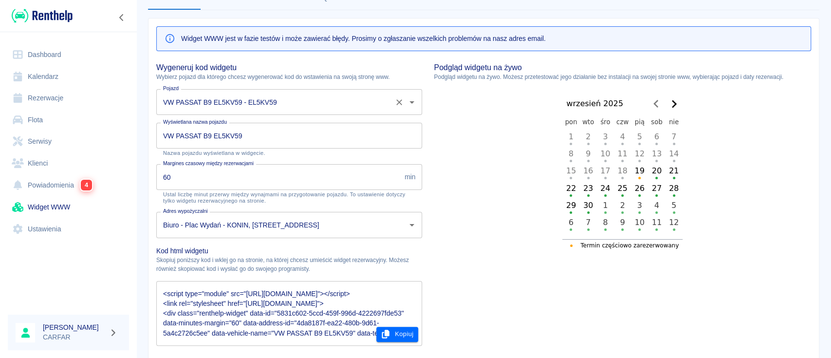
click at [325, 100] on input "VW PASSAT B9 EL5KV59 - EL5KV59" at bounding box center [276, 101] width 230 height 17
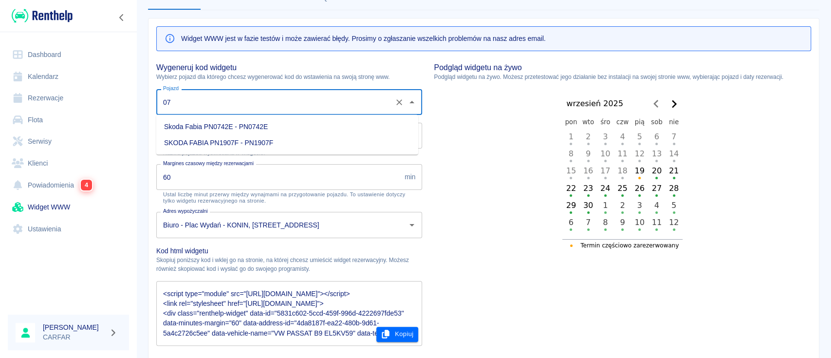
click at [329, 125] on li "Skoda Fabia PN0742E - PN0742E" at bounding box center [287, 127] width 262 height 16
type input "Skoda Fabia PN0742E - PN0742E"
type input "Skoda Fabia PN0742E"
type textarea "<script type="module" src="[URL][DOMAIN_NAME]"></script> <link rel="stylesheet"…"
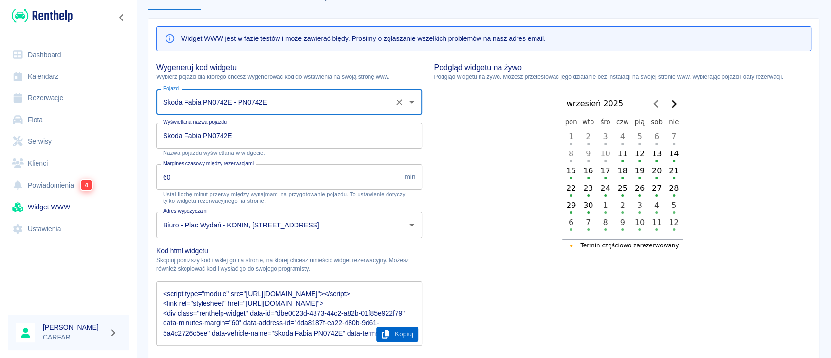
click at [400, 332] on button "Kopiuj" at bounding box center [397, 334] width 42 height 15
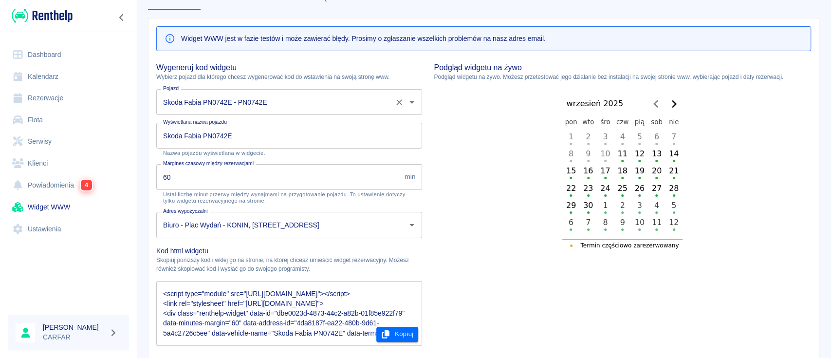
click at [289, 99] on input "Skoda Fabia PN0742E - PN0742E" at bounding box center [276, 101] width 230 height 17
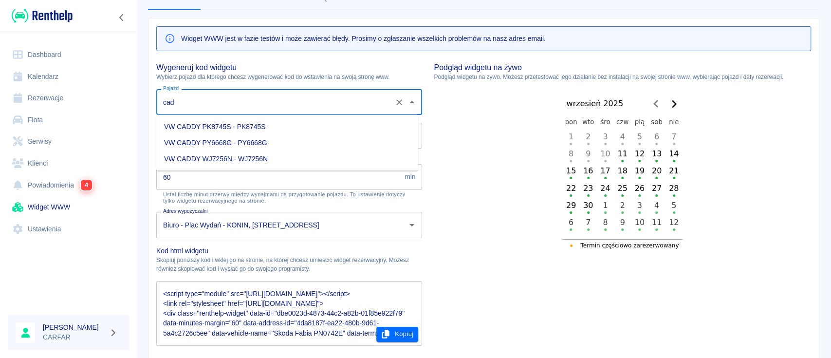
click at [288, 137] on li "VW CADDY PY6668G - PY6668G" at bounding box center [287, 143] width 262 height 16
type input "VW CADDY PY6668G - PY6668G"
type input "VW CADDY PY6668G"
type textarea "<script type="module" src="[URL][DOMAIN_NAME]"></script> <link rel="stylesheet"…"
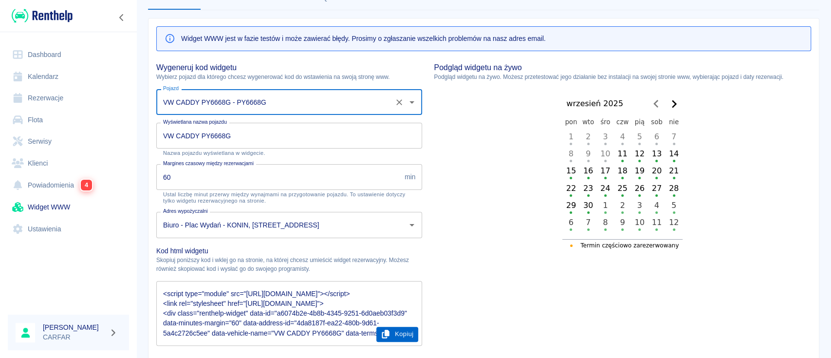
type input "VW CADDY PY6668G - PY6668G"
click at [397, 336] on button "Kopiuj" at bounding box center [397, 334] width 42 height 15
